Goal: Information Seeking & Learning: Learn about a topic

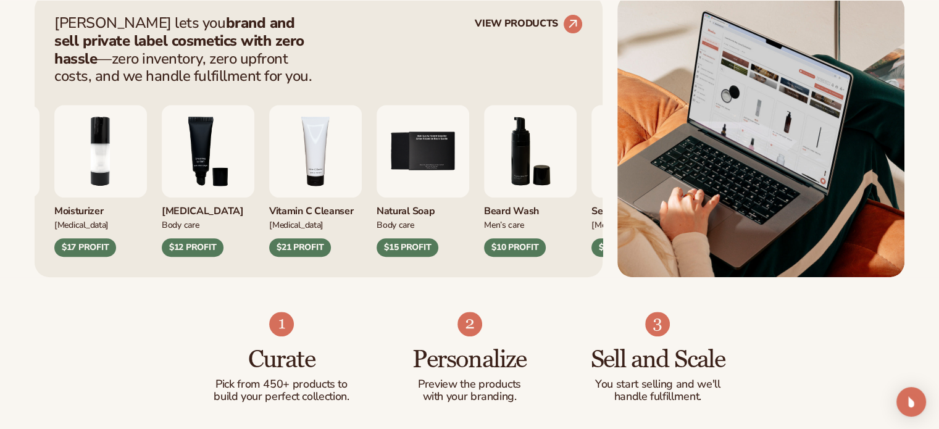
scroll to position [556, 0]
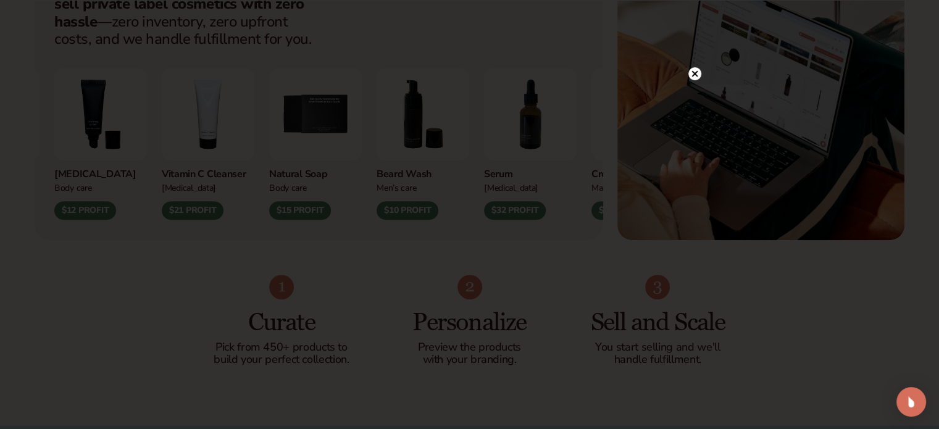
click at [693, 71] on circle at bounding box center [695, 73] width 13 height 13
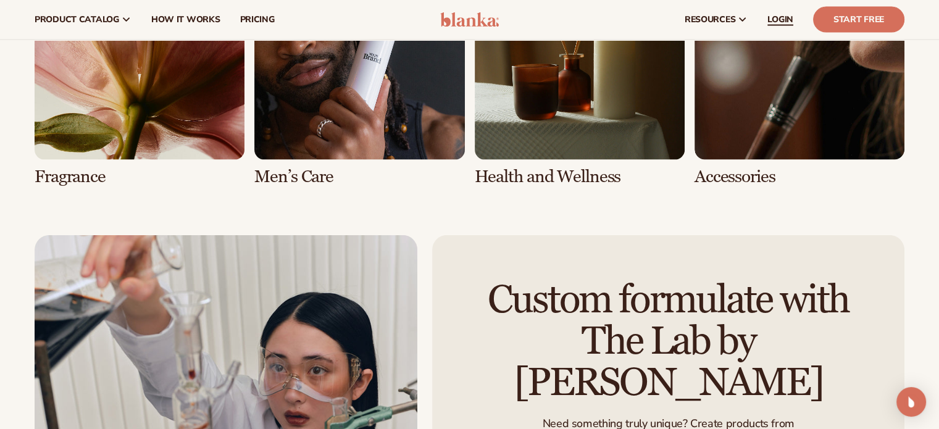
scroll to position [2692, 0]
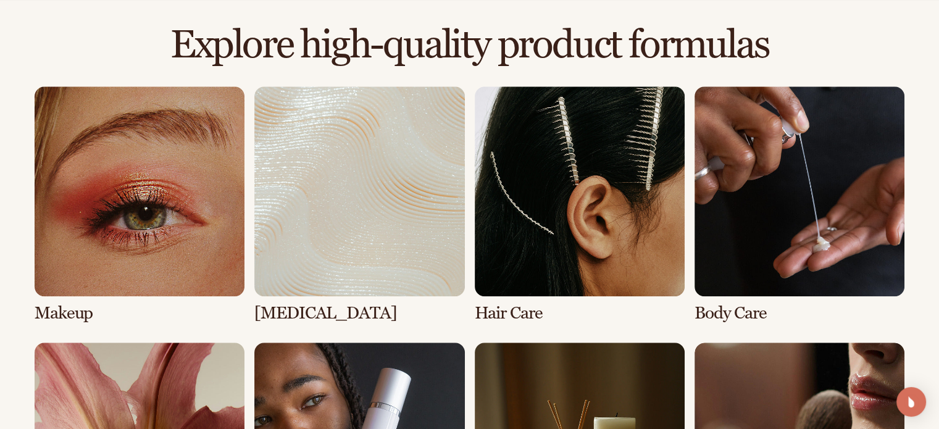
scroll to position [865, 0]
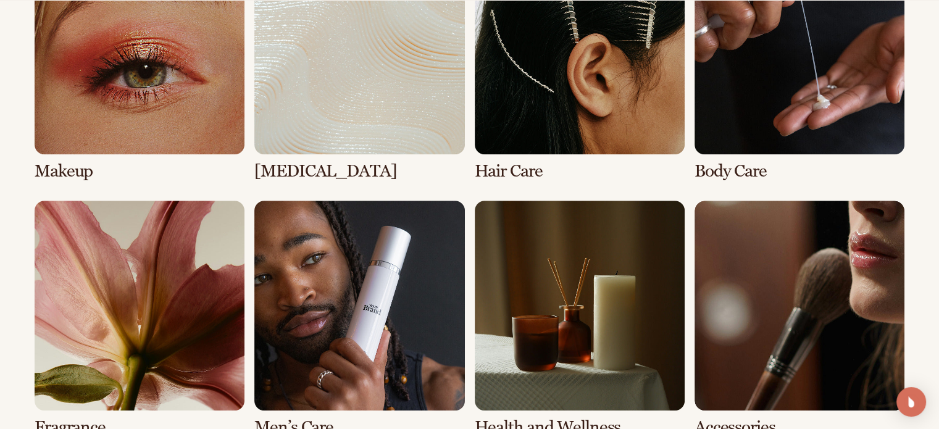
scroll to position [1112, 0]
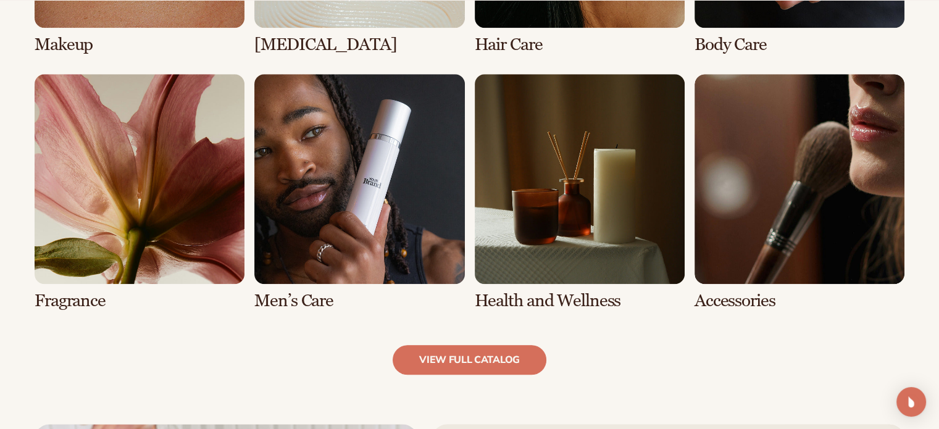
click at [768, 161] on link "8 / 8" at bounding box center [800, 192] width 210 height 237
click at [726, 296] on link "8 / 8" at bounding box center [800, 192] width 210 height 237
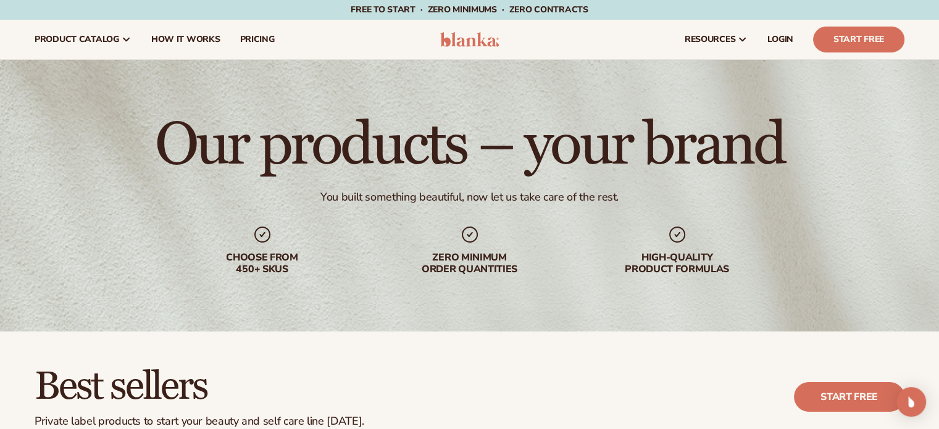
drag, startPoint x: 698, startPoint y: 315, endPoint x: 948, endPoint y: 283, distance: 252.1
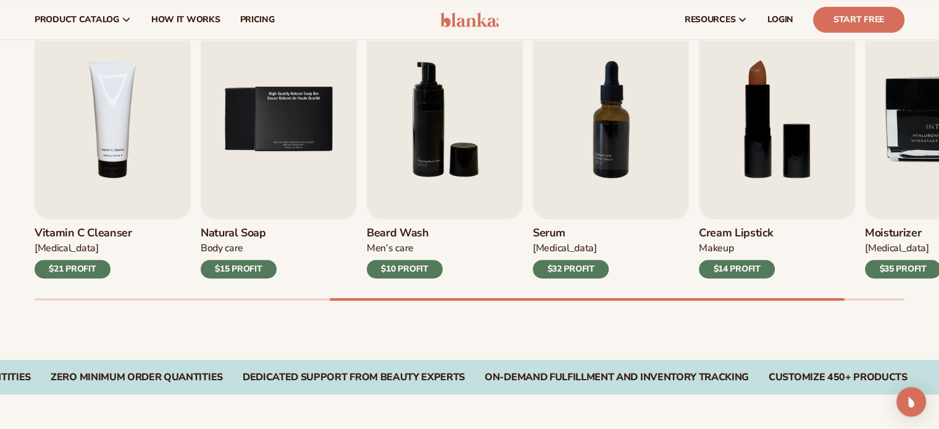
scroll to position [309, 0]
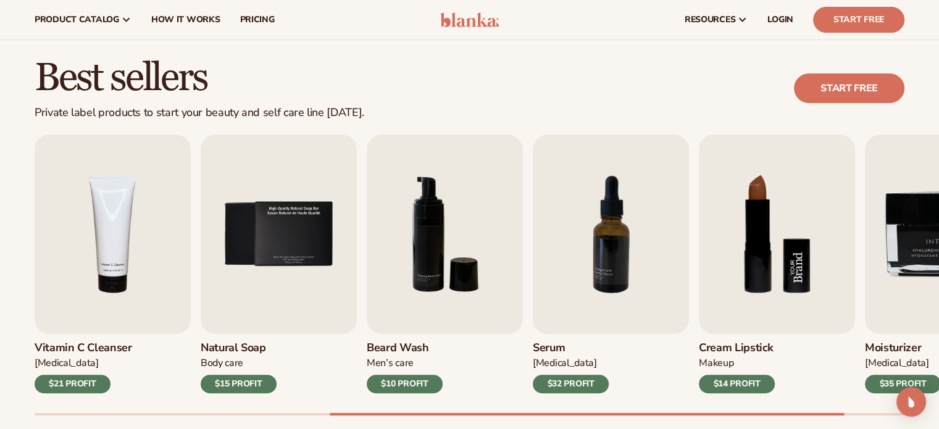
click at [784, 233] on img "8 / 9" at bounding box center [777, 234] width 156 height 199
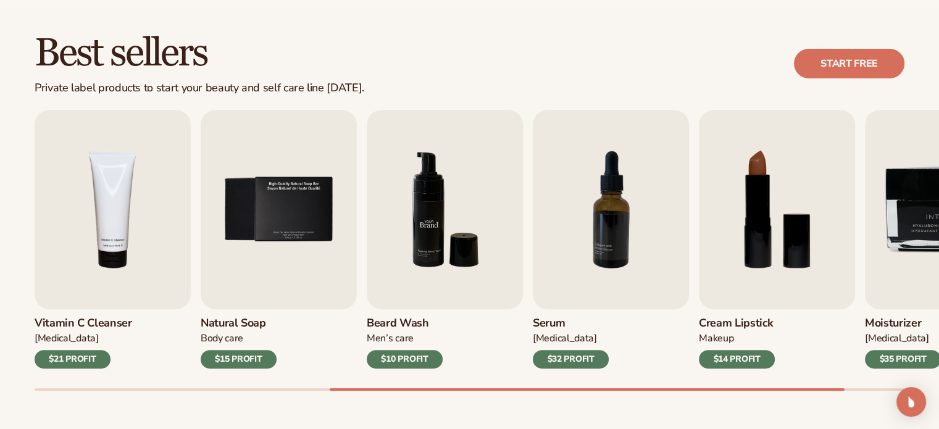
scroll to position [371, 0]
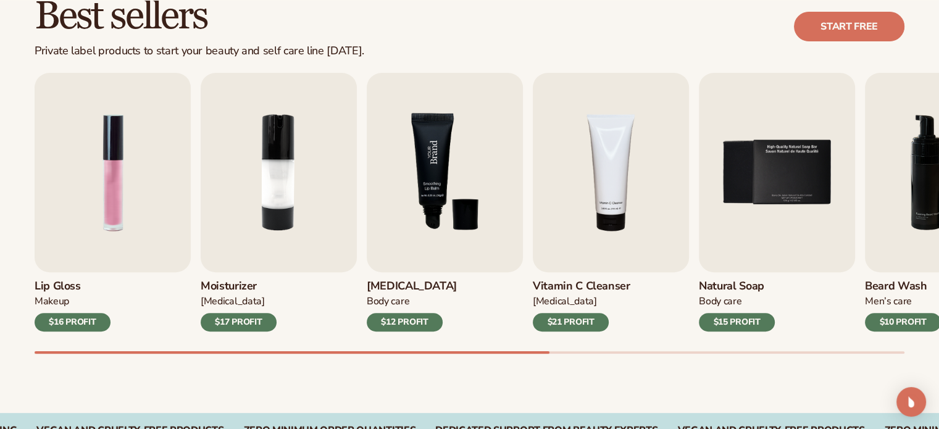
click at [451, 193] on img "3 / 9" at bounding box center [445, 172] width 156 height 199
click at [421, 147] on img "3 / 9" at bounding box center [445, 172] width 156 height 199
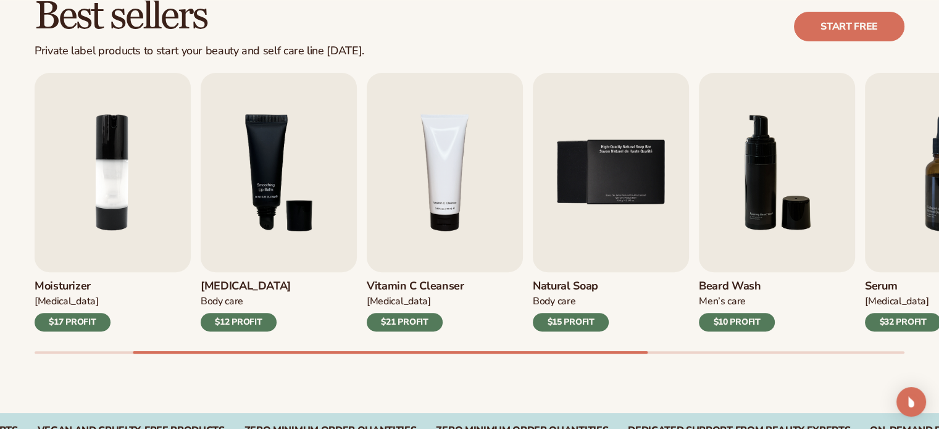
click at [224, 289] on h3 "[MEDICAL_DATA]" at bounding box center [246, 287] width 90 height 14
click at [242, 324] on div "$12 PROFIT" at bounding box center [239, 322] width 76 height 19
